Goal: Task Accomplishment & Management: Manage account settings

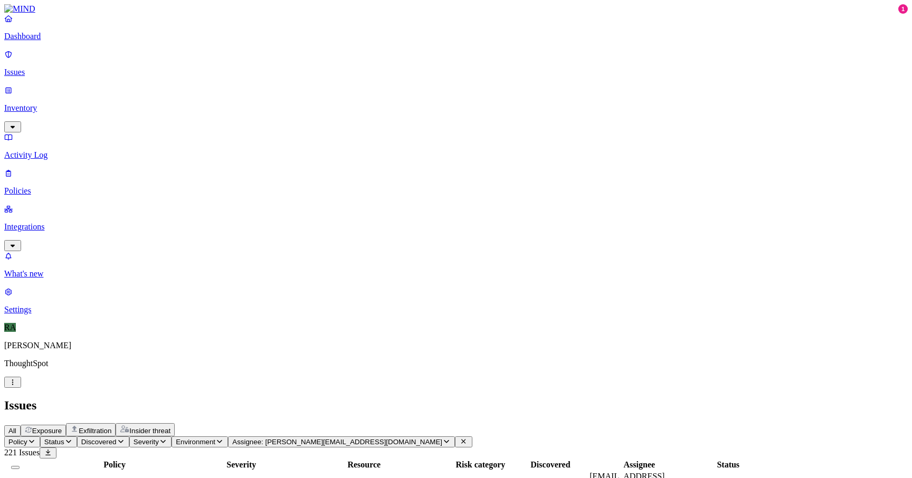
click at [20, 466] on button "Select all" at bounding box center [15, 467] width 8 height 3
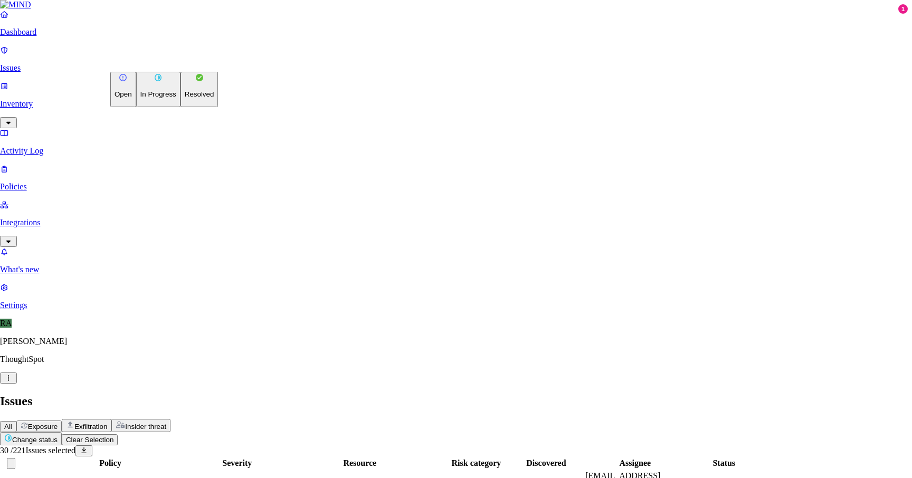
click at [185, 98] on p "Resolved" at bounding box center [200, 94] width 30 height 8
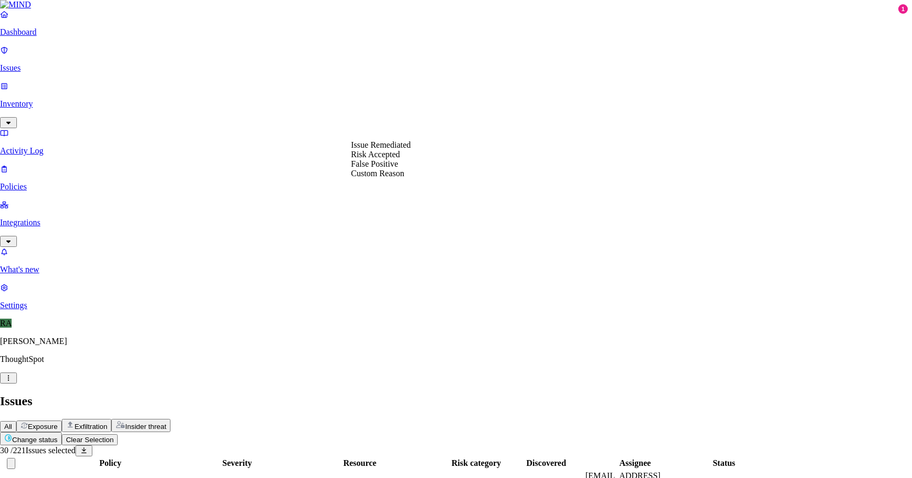
select select "Custom Reason"
type textarea "User machine replaced"
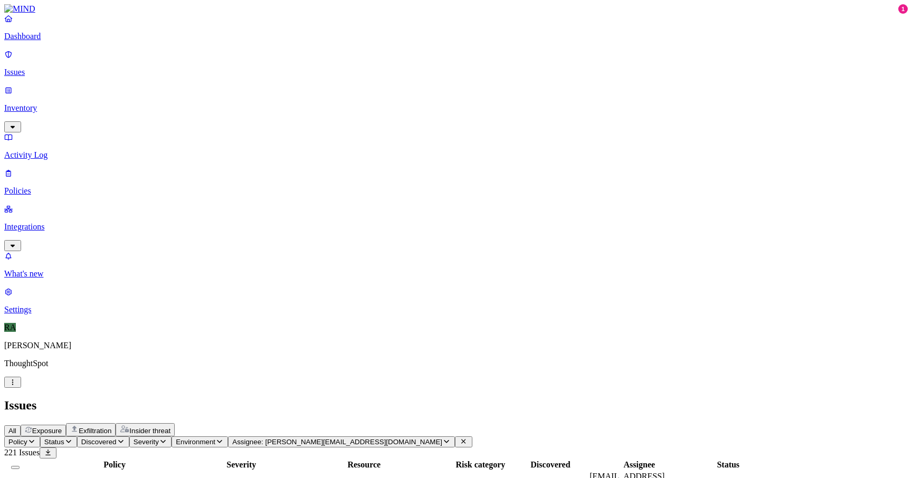
click at [20, 466] on button "Select all" at bounding box center [15, 467] width 8 height 3
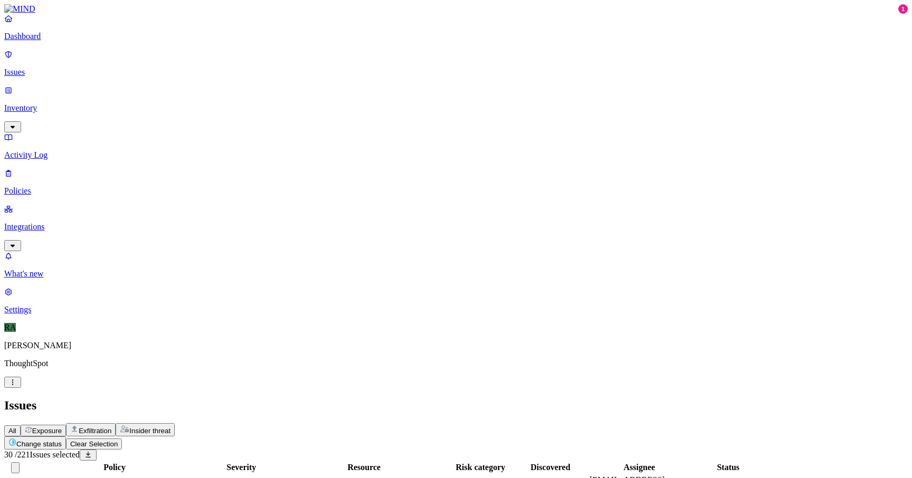
click at [223, 398] on h2 "Issues" at bounding box center [455, 405] width 903 height 14
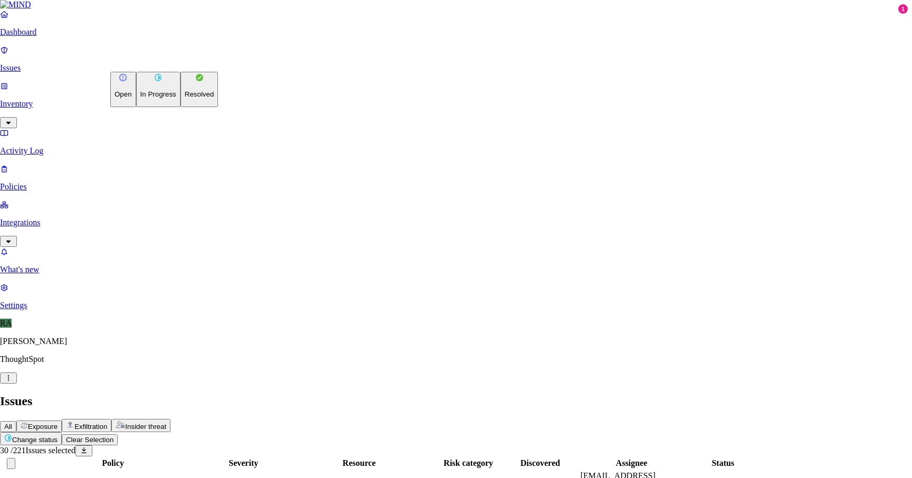
click at [185, 98] on p "Resolved" at bounding box center [200, 94] width 30 height 8
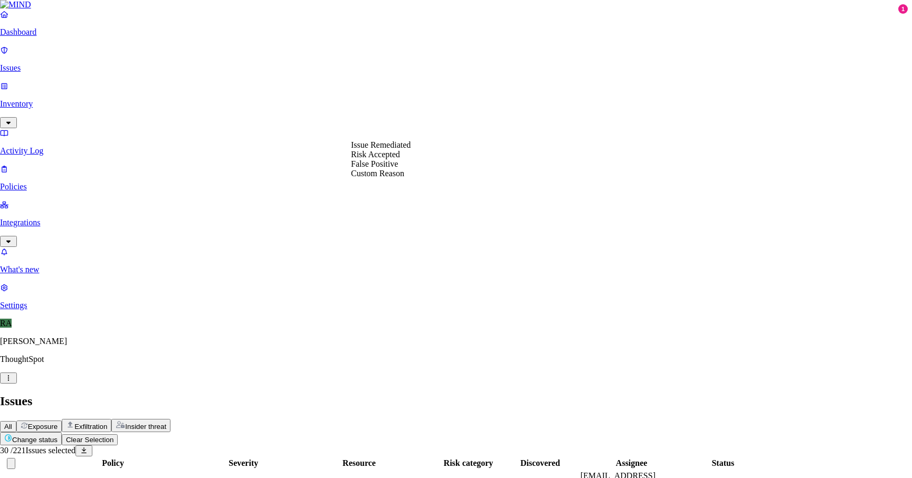
select select "Custom Reason"
paste textarea "S"
type textarea "S"
type textarea "device replaced to user"
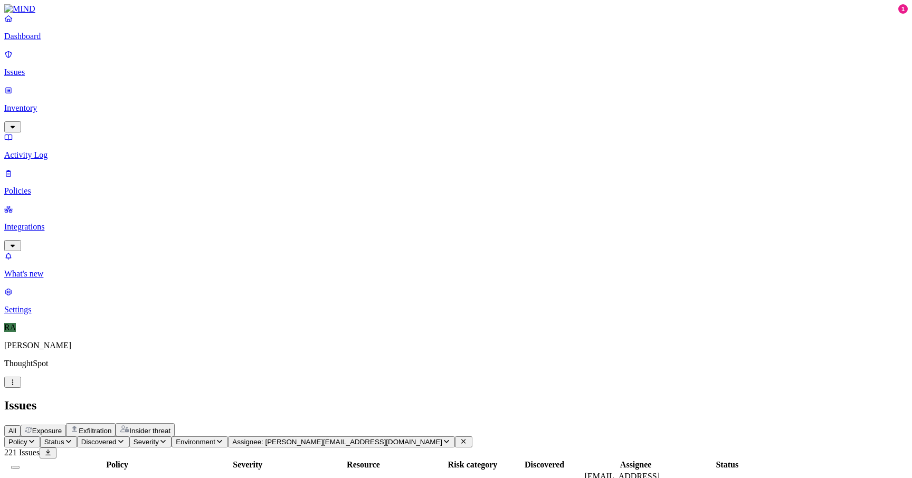
scroll to position [285, 0]
click at [20, 466] on button "Select all" at bounding box center [15, 467] width 8 height 3
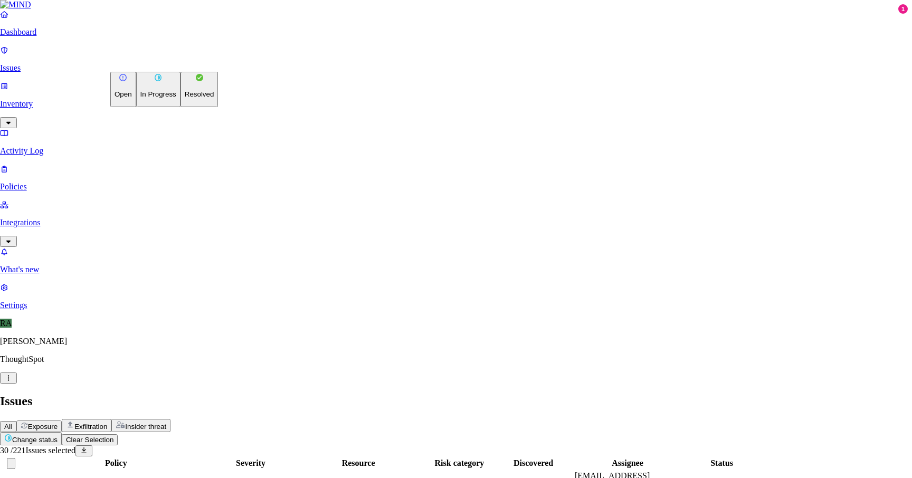
click at [136, 107] on button "In Progress" at bounding box center [158, 89] width 44 height 35
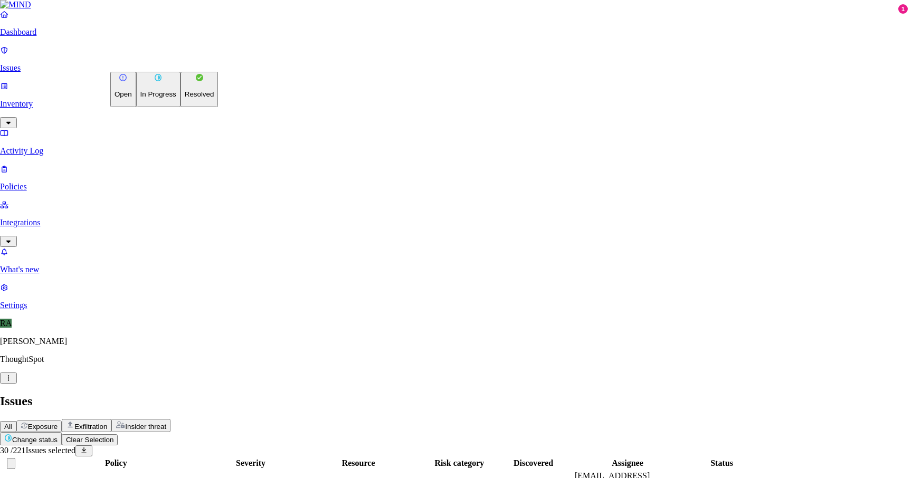
click at [185, 98] on p "Resolved" at bounding box center [200, 94] width 30 height 8
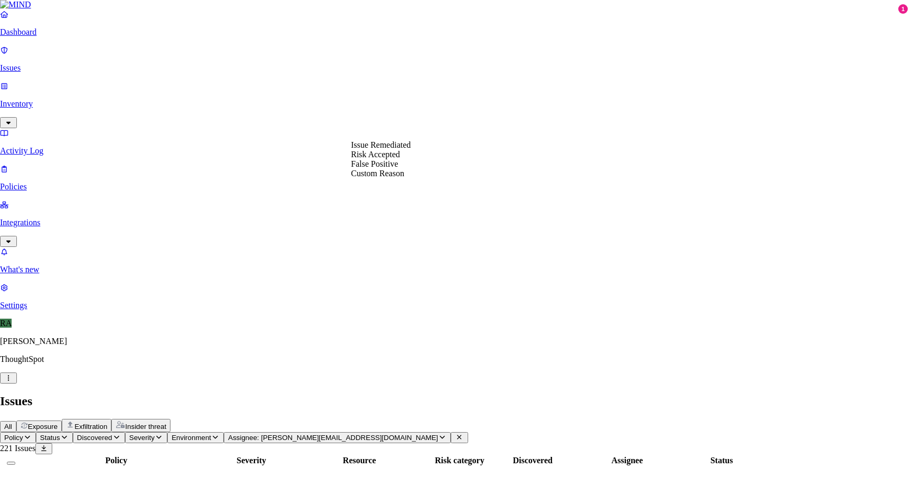
select select "Risk Accepted"
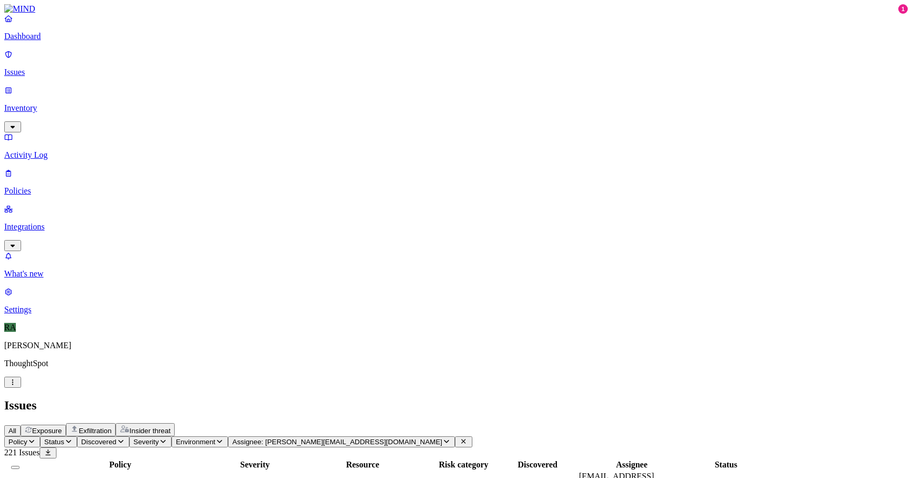
click at [20, 466] on button "Select all" at bounding box center [15, 467] width 8 height 3
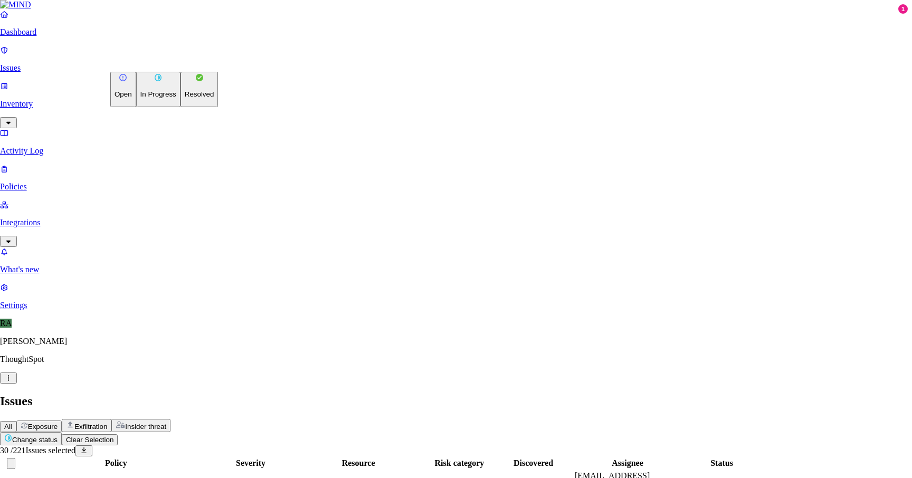
click at [185, 98] on p "Resolved" at bounding box center [200, 94] width 30 height 8
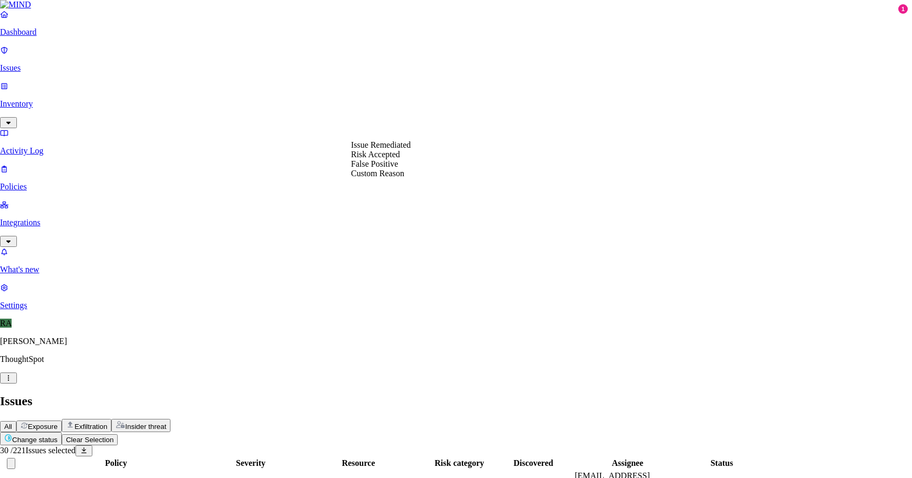
select select "Risk Accepted"
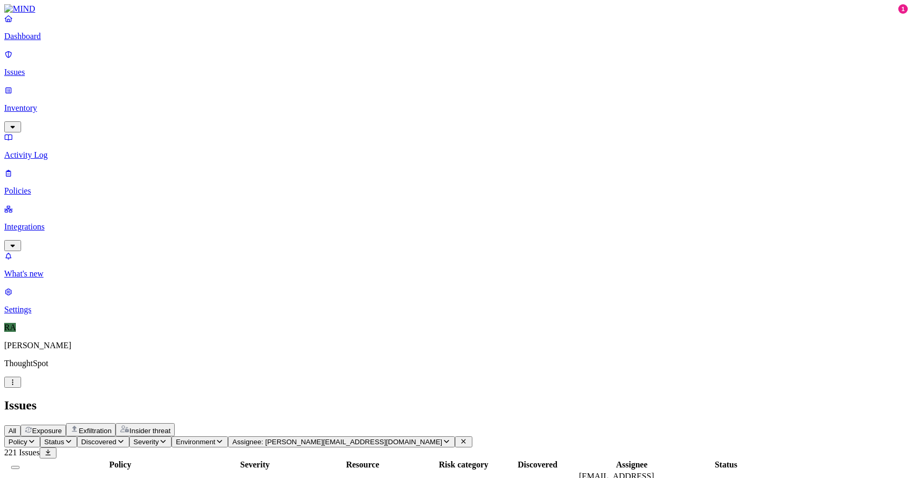
click at [20, 466] on button "Select all" at bounding box center [15, 467] width 8 height 3
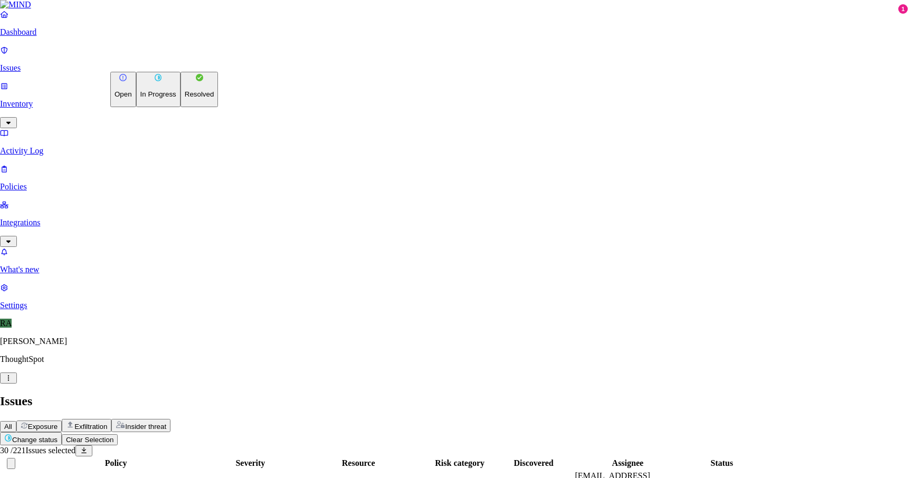
click at [180, 107] on button "Resolved" at bounding box center [199, 89] width 38 height 35
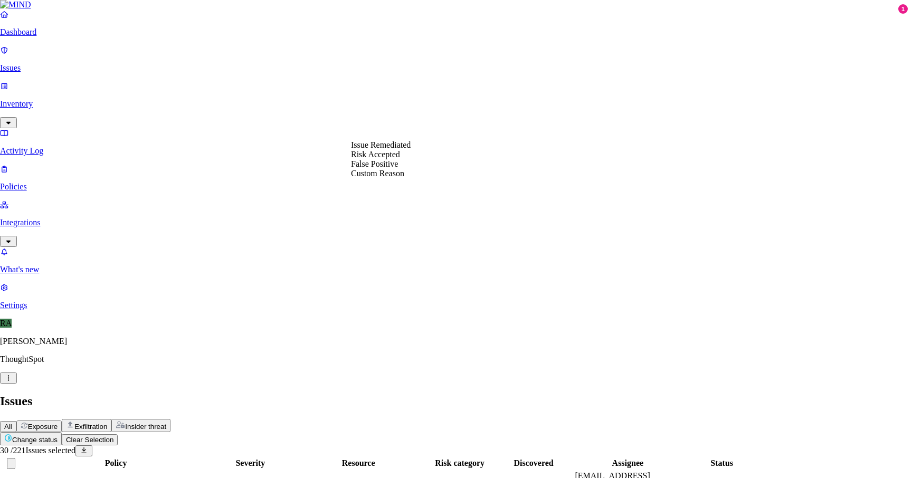
select select "Risk Accepted"
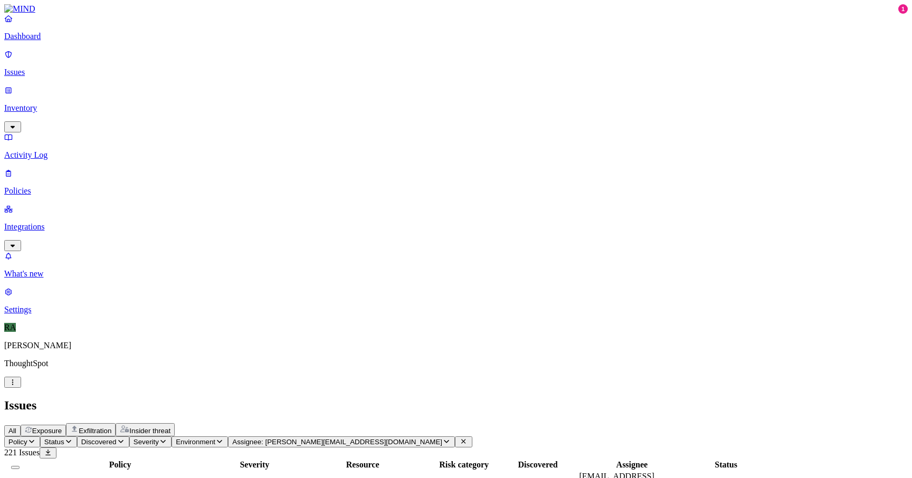
scroll to position [91, 0]
click at [20, 466] on button "Select all" at bounding box center [15, 467] width 8 height 3
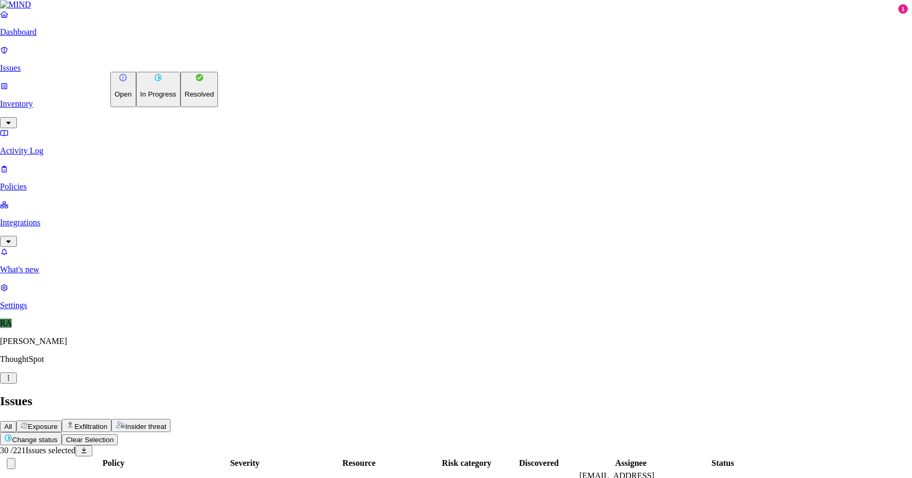
click at [180, 107] on button "Resolved" at bounding box center [199, 89] width 38 height 35
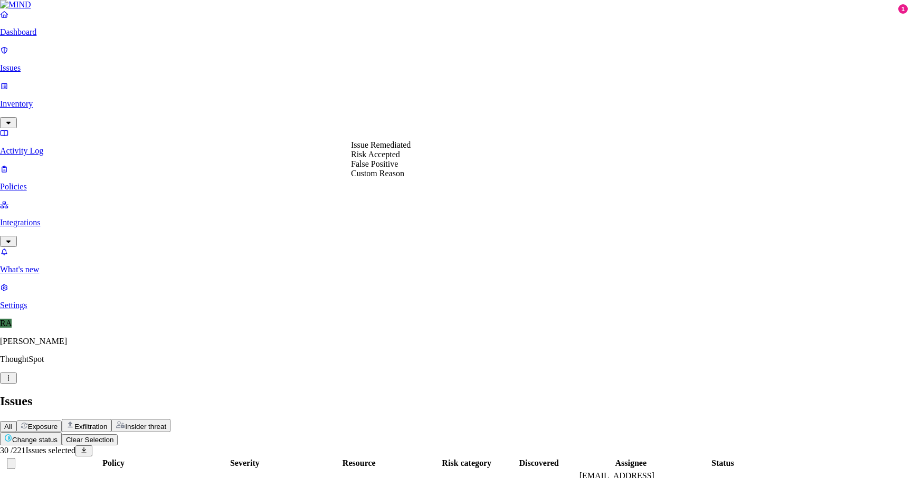
select select "Risk Accepted"
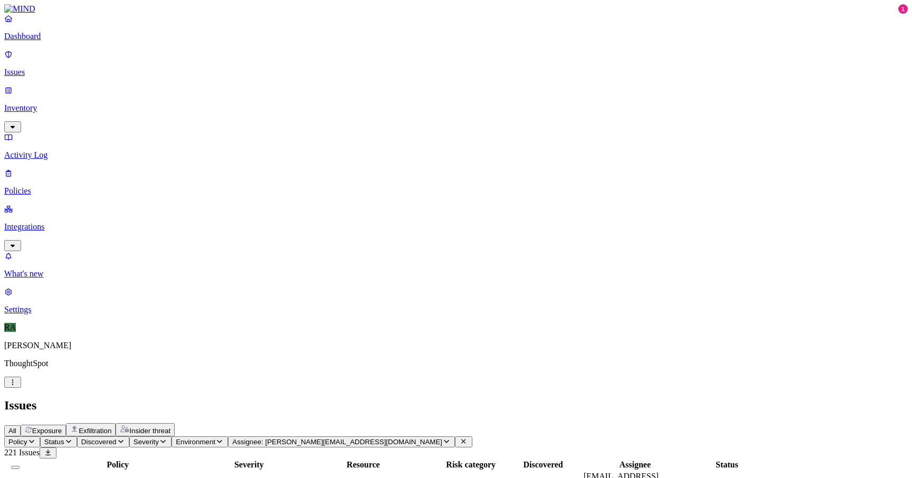
click at [20, 466] on button "Select all" at bounding box center [15, 467] width 8 height 3
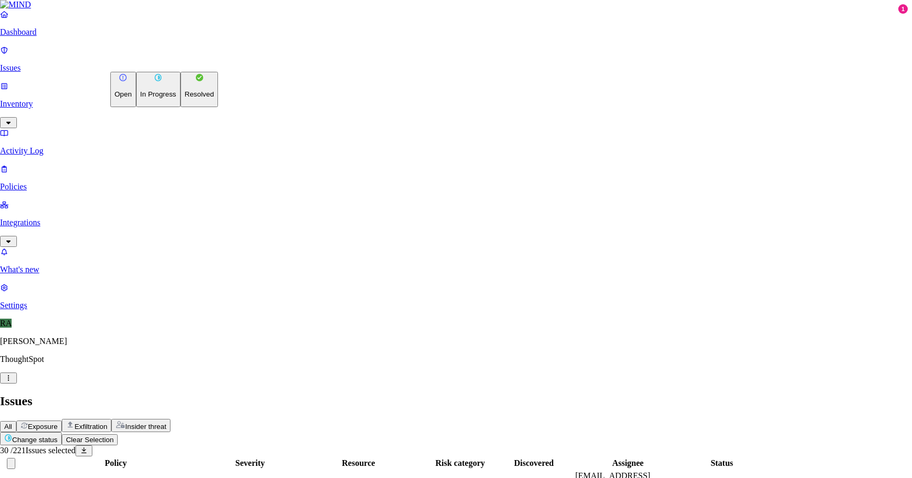
click at [180, 107] on button "Resolved" at bounding box center [199, 89] width 38 height 35
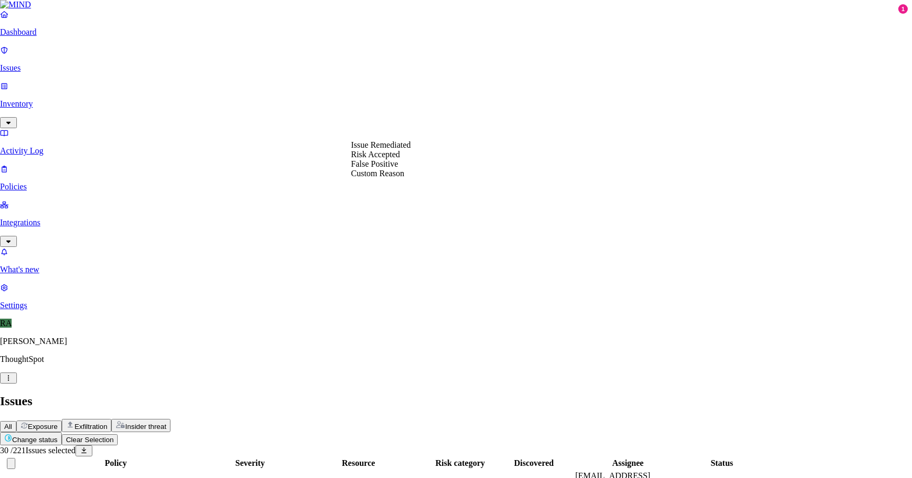
select select "Risk Accepted"
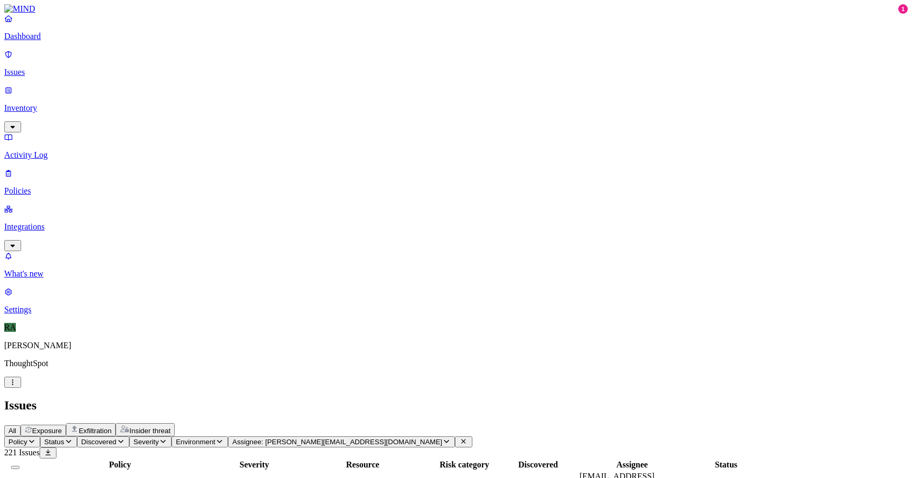
click at [20, 466] on button "Select all" at bounding box center [15, 467] width 8 height 3
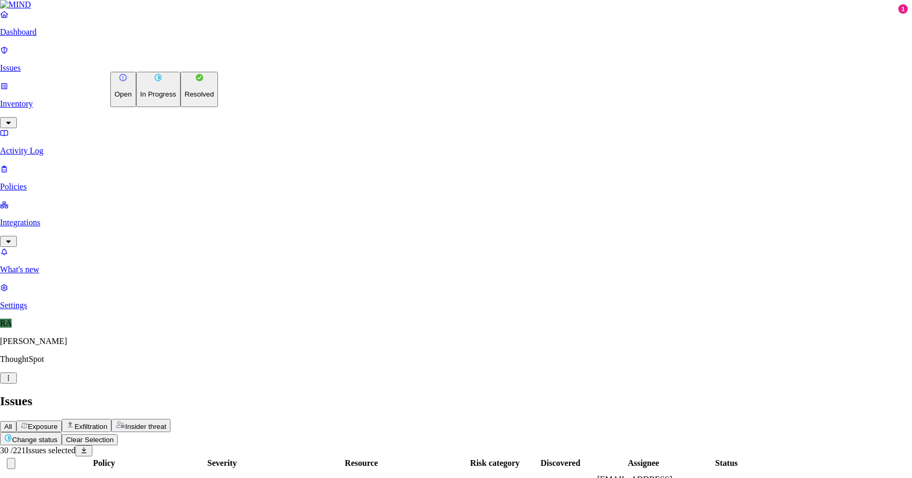
click at [185, 98] on p "Resolved" at bounding box center [200, 94] width 30 height 8
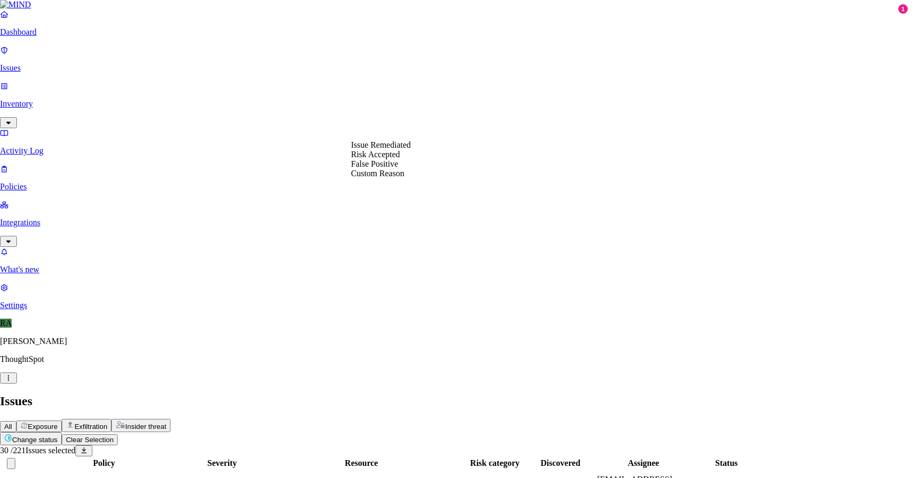
select select "Risk Accepted"
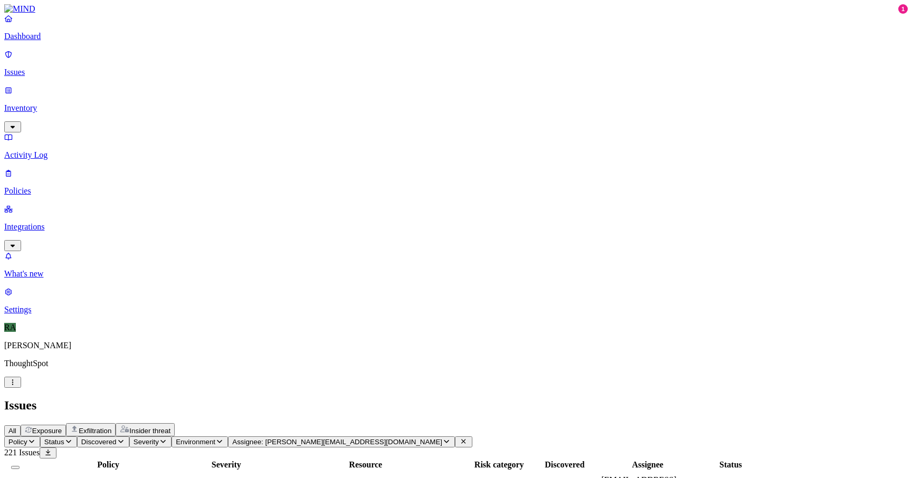
scroll to position [285, 0]
click at [20, 466] on button "Select all" at bounding box center [15, 467] width 8 height 3
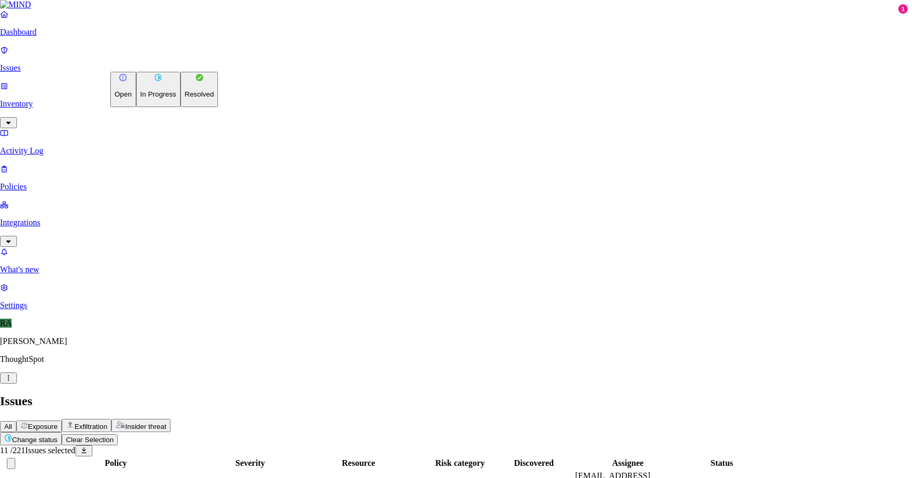
click at [142, 59] on html "Dashboard Issues Inventory Activity Log Policies Integrations What's new 1 Sett…" at bounding box center [456, 426] width 912 height 853
click at [185, 98] on p "Resolved" at bounding box center [200, 94] width 30 height 8
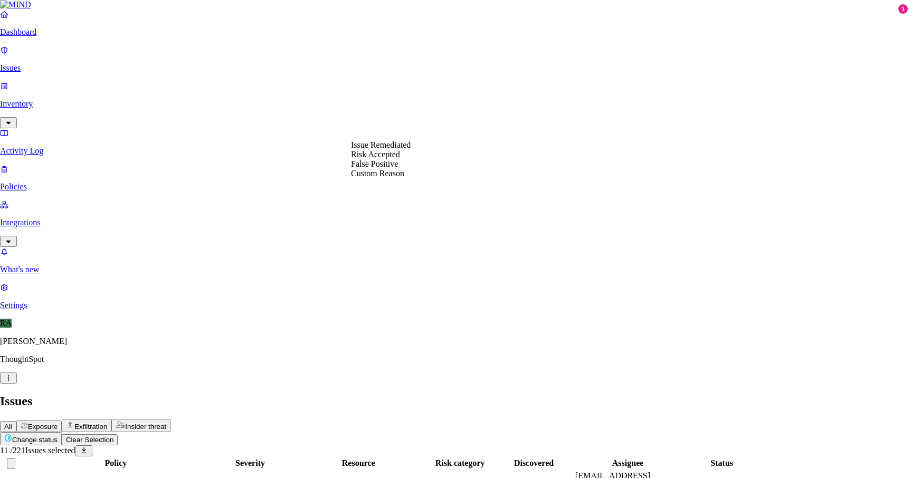
select select "Risk Accepted"
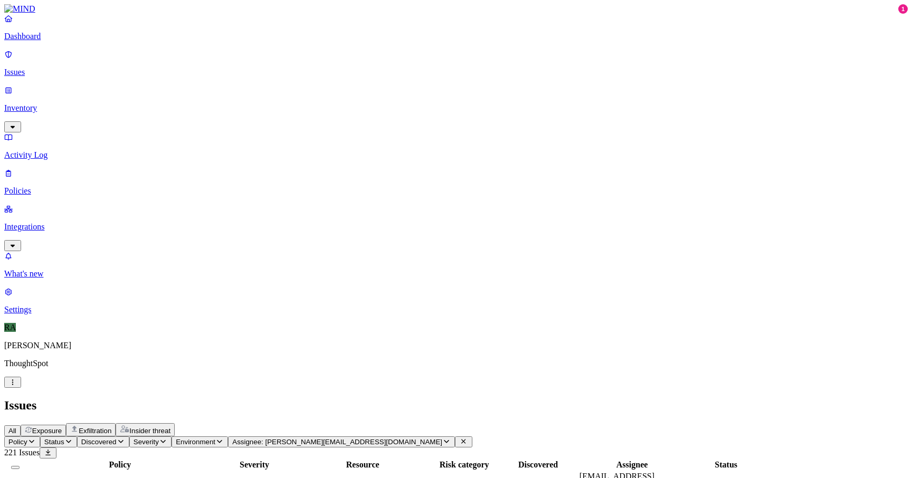
click at [75, 73] on link "Issues" at bounding box center [455, 63] width 903 height 27
click at [63, 68] on p "Issues" at bounding box center [455, 72] width 903 height 9
drag, startPoint x: 711, startPoint y: 308, endPoint x: 750, endPoint y: 310, distance: 38.6
